Goal: Information Seeking & Learning: Learn about a topic

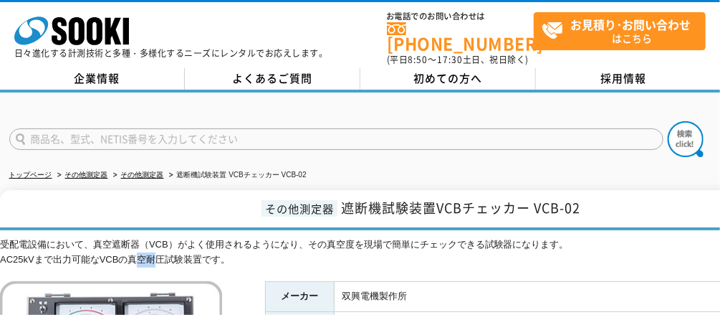
drag, startPoint x: 146, startPoint y: 250, endPoint x: 125, endPoint y: 251, distance: 20.1
click at [125, 251] on div "受配電設備において、真空遮断器（VCB）がよく使用されるようになり、その真空度を現場で簡単にチェックできる試験器になります。 AC25kVまで出力可能なVCB…" at bounding box center [419, 252] width 839 height 30
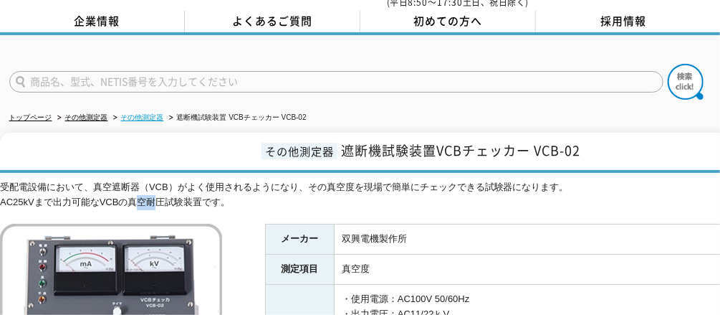
click at [158, 113] on link "その他測定器" at bounding box center [142, 117] width 43 height 8
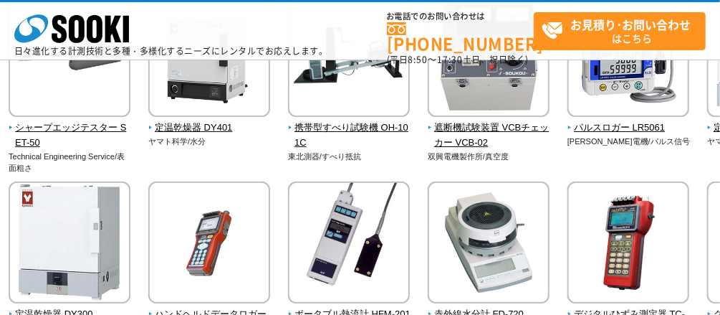
scroll to position [172, 0]
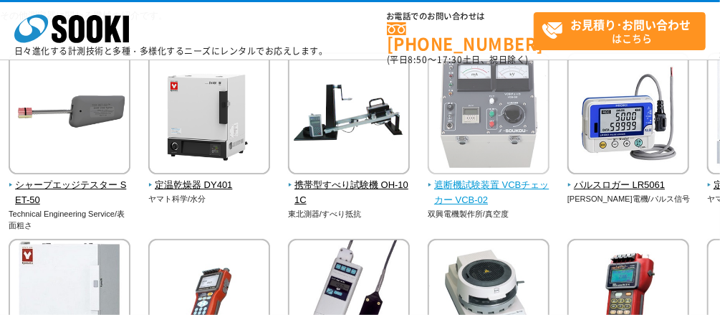
click at [471, 127] on img at bounding box center [489, 114] width 122 height 125
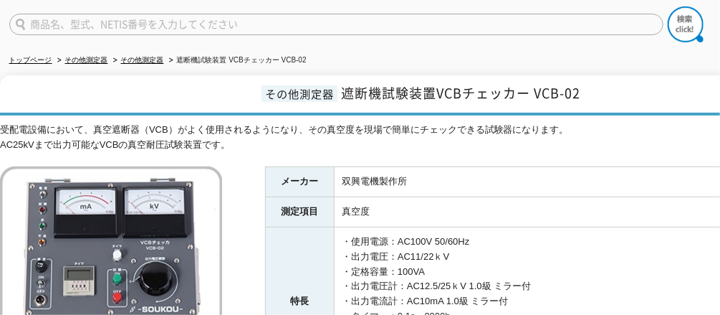
scroll to position [172, 0]
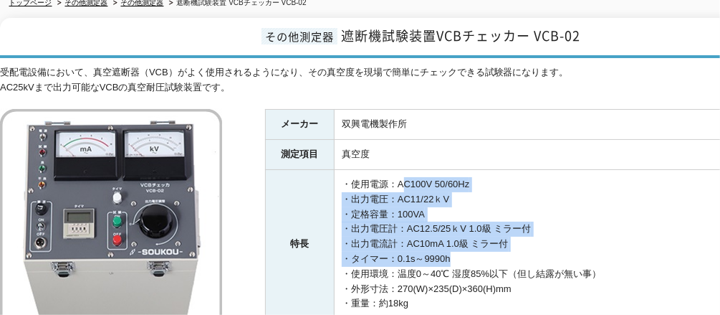
drag, startPoint x: 402, startPoint y: 175, endPoint x: 450, endPoint y: 248, distance: 87.5
click at [450, 248] on td "・使用電源：AC100V 50/60Hz ・出力電圧：AC11/22ｋV ・定格容量：100VA ・出力電圧計：AC12.5/25ｋV 1.0級 ミラー付 ・…" at bounding box center [587, 244] width 504 height 149
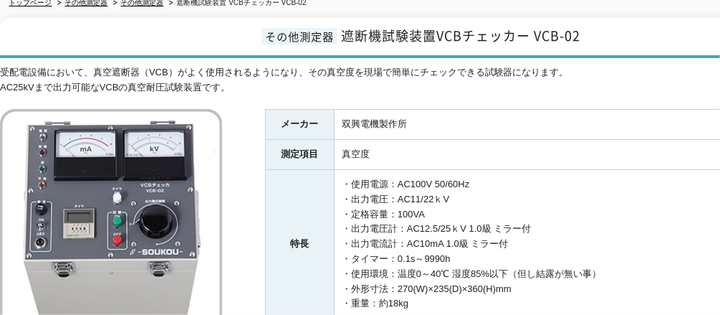
drag, startPoint x: 450, startPoint y: 248, endPoint x: 389, endPoint y: 169, distance: 99.7
click at [388, 170] on td "・使用電源：AC100V 50/60Hz ・出力電圧：AC11/22ｋV ・定格容量：100VA ・出力電圧計：AC12.5/25ｋV 1.0級 ミラー付 ・…" at bounding box center [587, 244] width 504 height 149
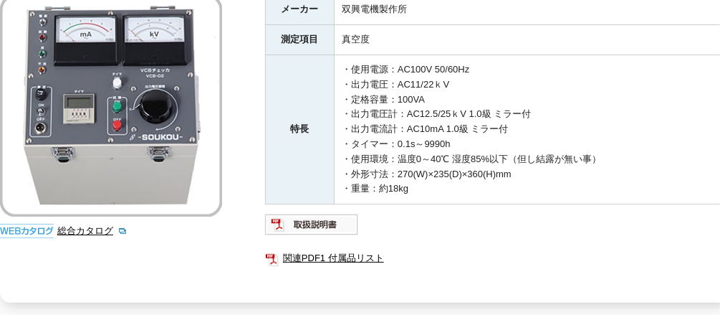
scroll to position [401, 0]
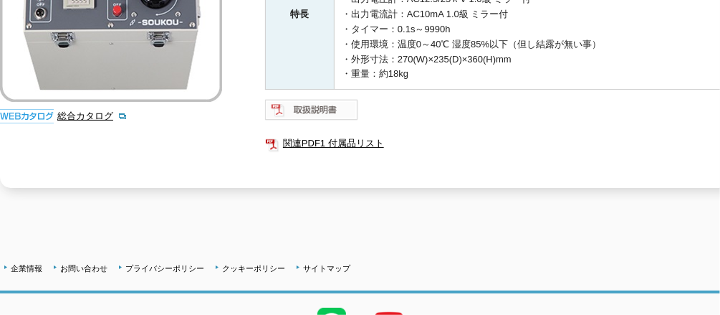
click at [306, 98] on img at bounding box center [312, 109] width 94 height 23
